Goal: Navigation & Orientation: Find specific page/section

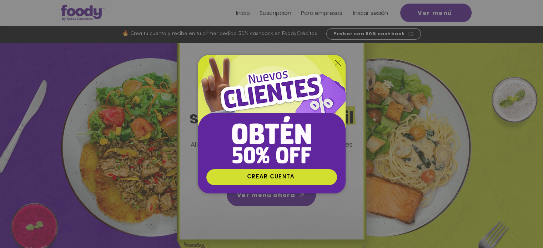
click at [335, 61] on icon "Volver al sitio" at bounding box center [338, 63] width 6 height 6
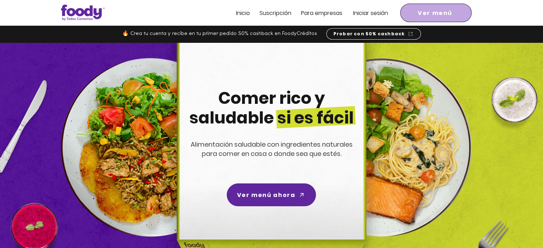
click at [403, 17] on span "Ver menú" at bounding box center [435, 13] width 68 height 16
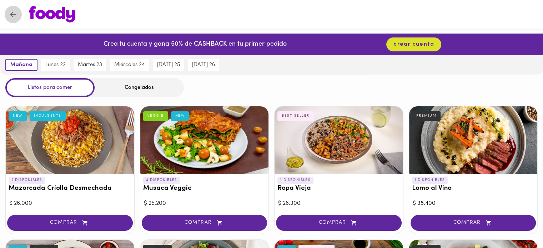
click at [13, 13] on icon "Volver" at bounding box center [13, 14] width 9 height 9
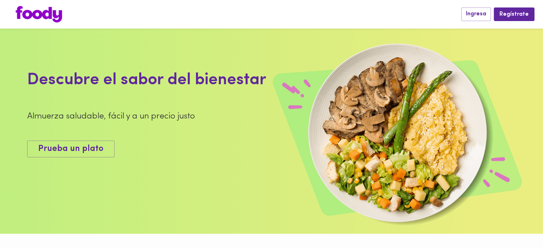
click at [13, 12] on div at bounding box center [235, 14] width 452 height 16
